Goal: Transaction & Acquisition: Purchase product/service

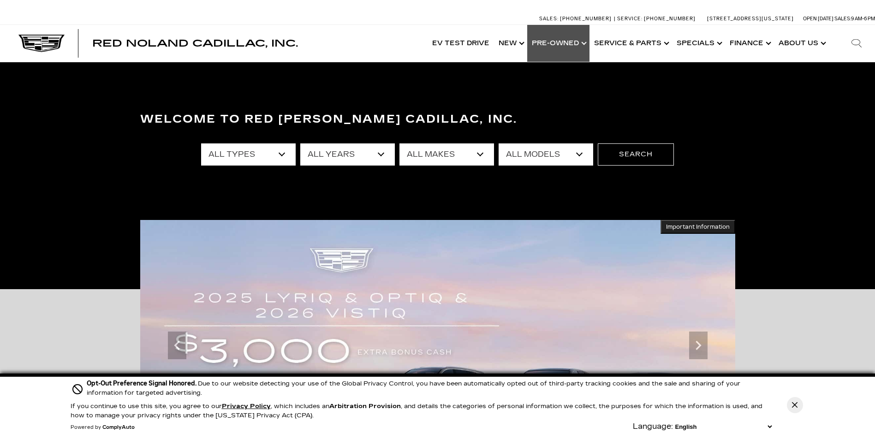
click at [584, 46] on link "Show Pre-Owned" at bounding box center [558, 43] width 62 height 37
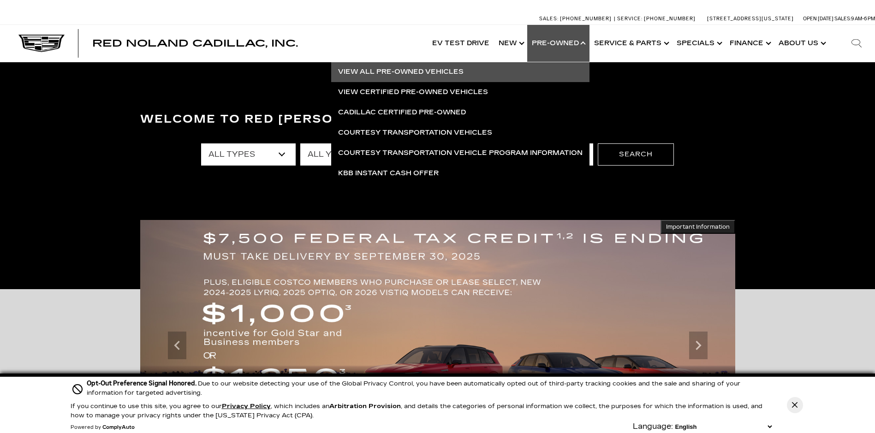
click at [471, 68] on link "View All Pre-Owned Vehicles" at bounding box center [460, 72] width 258 height 20
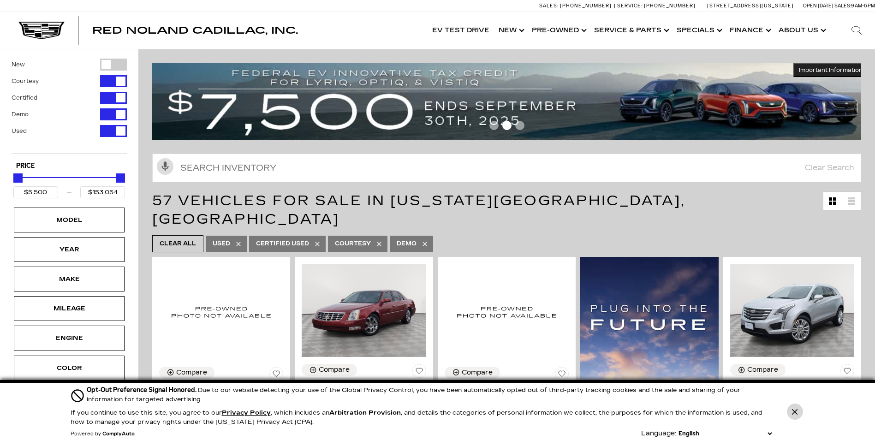
click at [789, 413] on button "Close Button" at bounding box center [795, 411] width 16 height 16
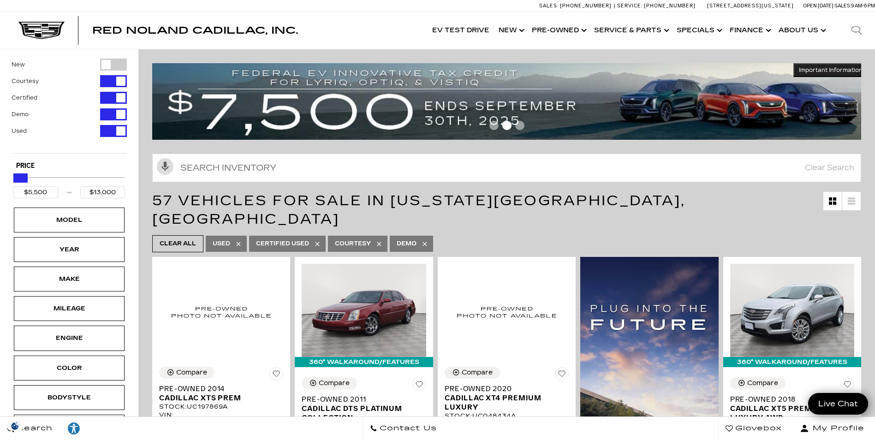
type input "$12,000"
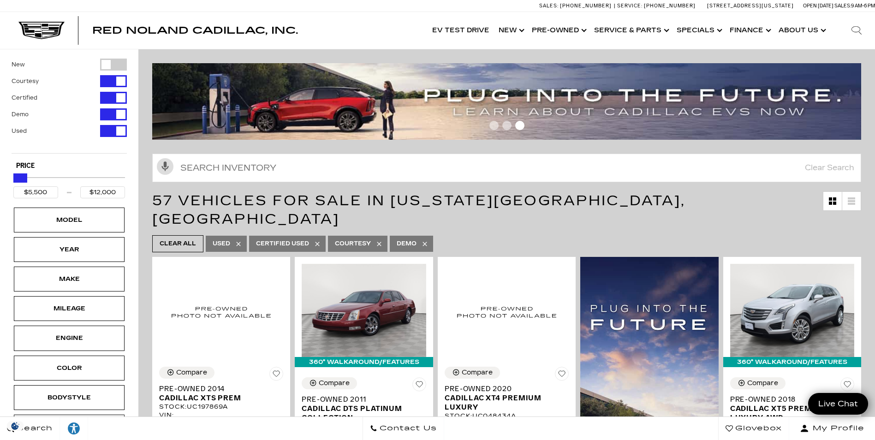
drag, startPoint x: 117, startPoint y: 179, endPoint x: 19, endPoint y: 200, distance: 99.9
click at [19, 200] on div "Price $5,500 $12,000" at bounding box center [69, 183] width 115 height 46
